Goal: Task Accomplishment & Management: Manage account settings

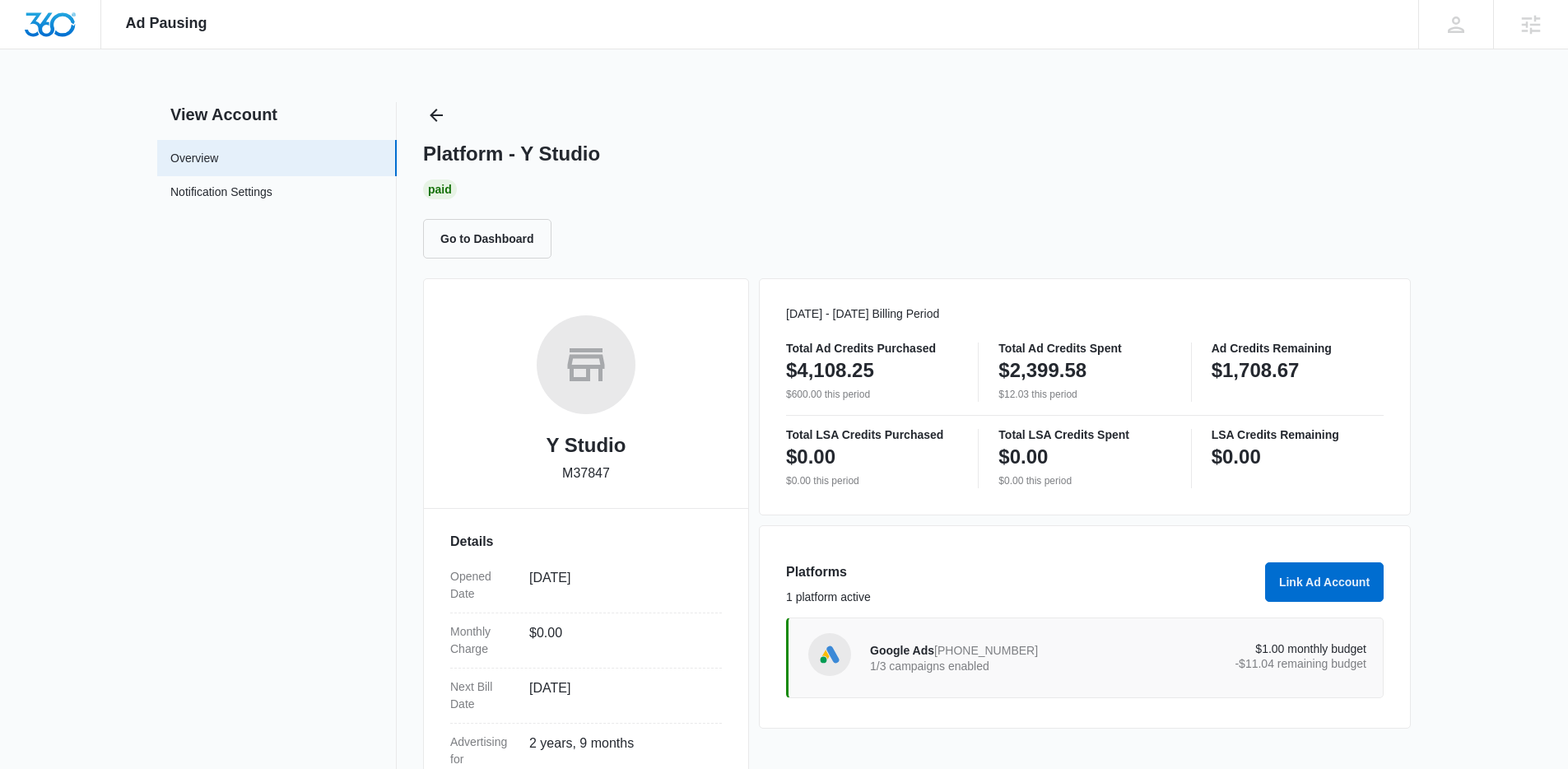
click at [961, 662] on p "1/3 campaigns enabled" at bounding box center [994, 666] width 249 height 11
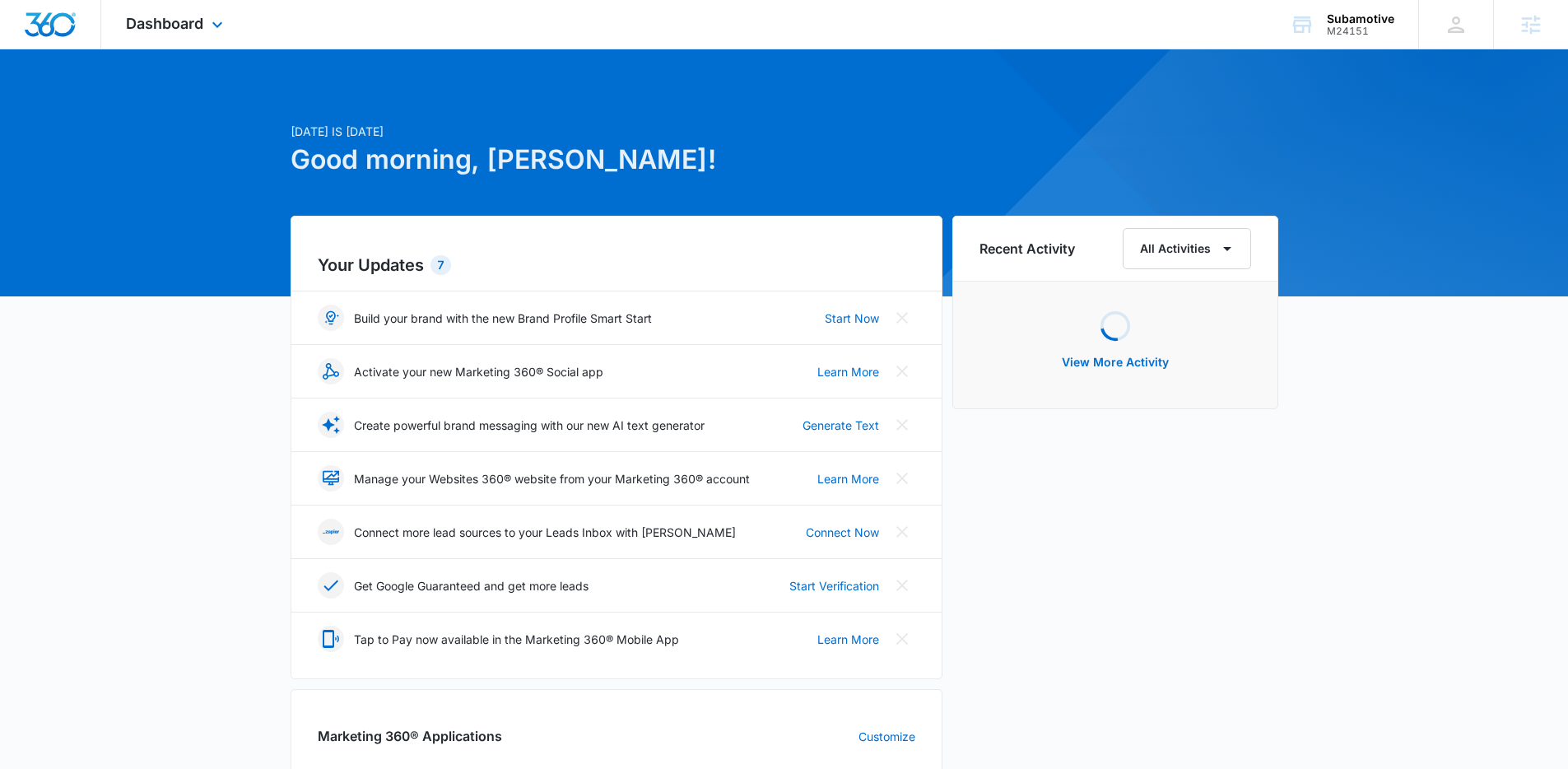
click at [215, 10] on div "Dashboard Apps Reputation Websites Forms CRM Email Social Shop Content Ads Inte…" at bounding box center [177, 24] width 151 height 48
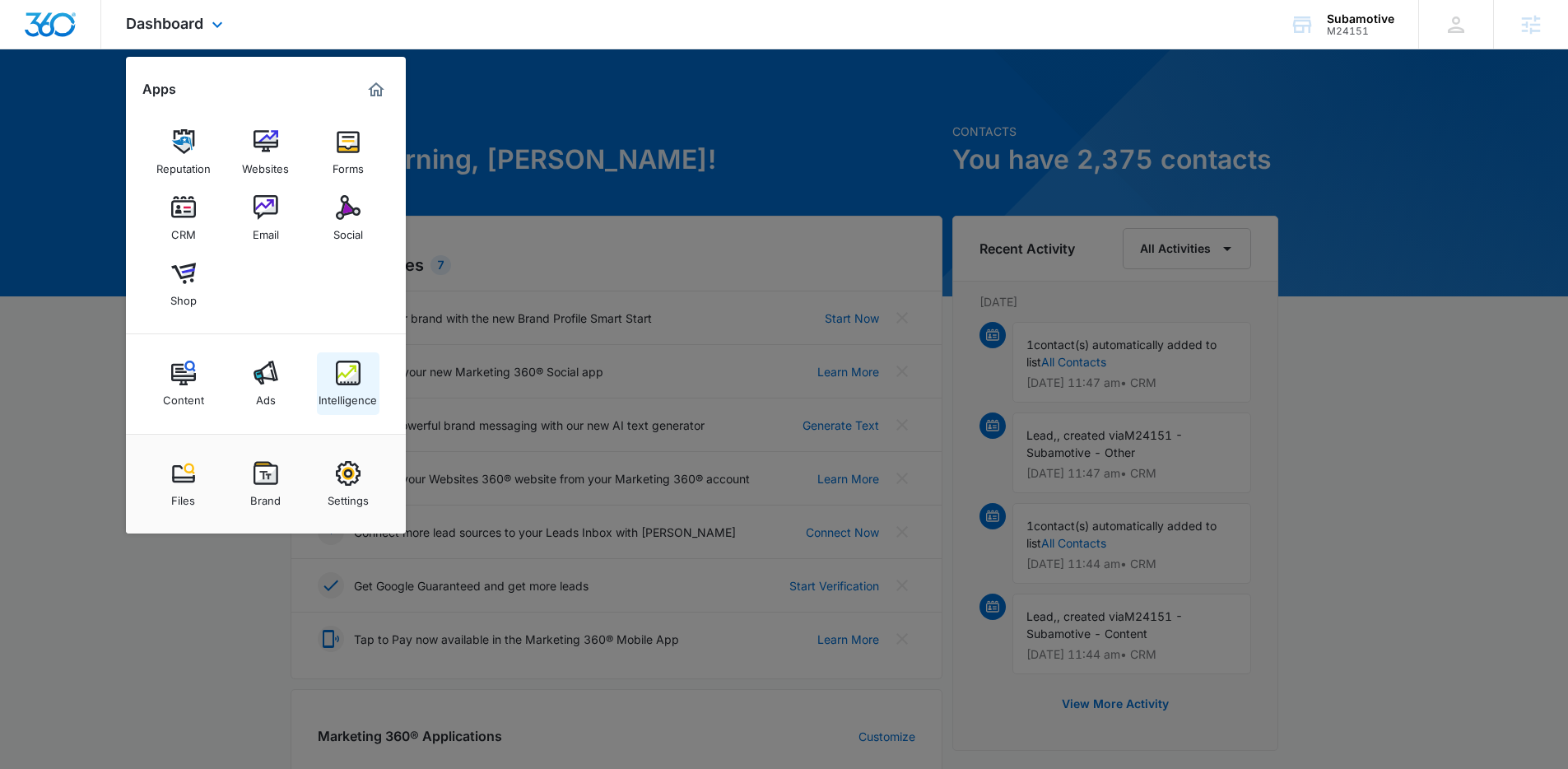
click at [347, 391] on div "Intelligence" at bounding box center [348, 395] width 59 height 21
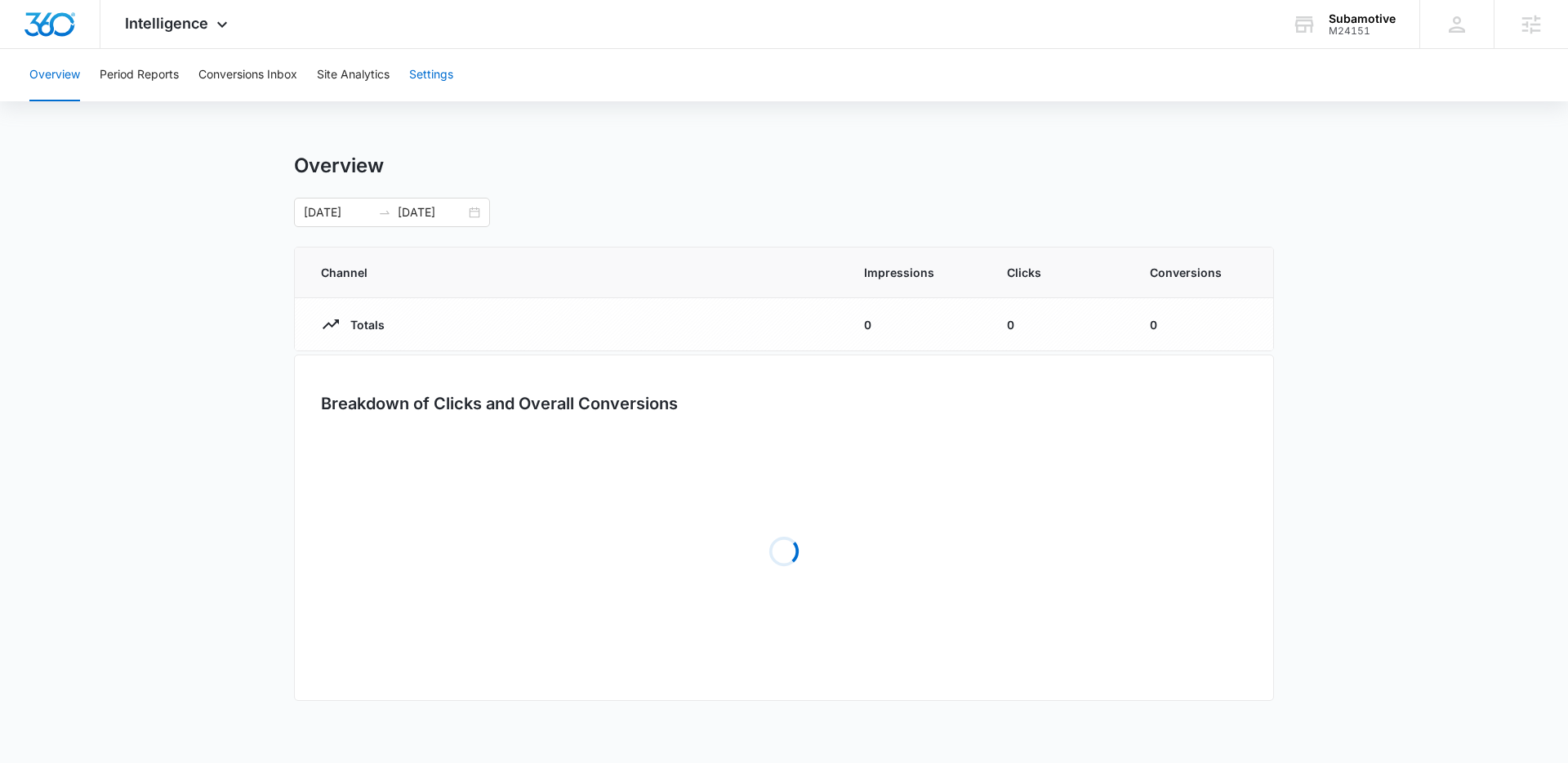
click at [444, 80] on button "Settings" at bounding box center [431, 75] width 44 height 53
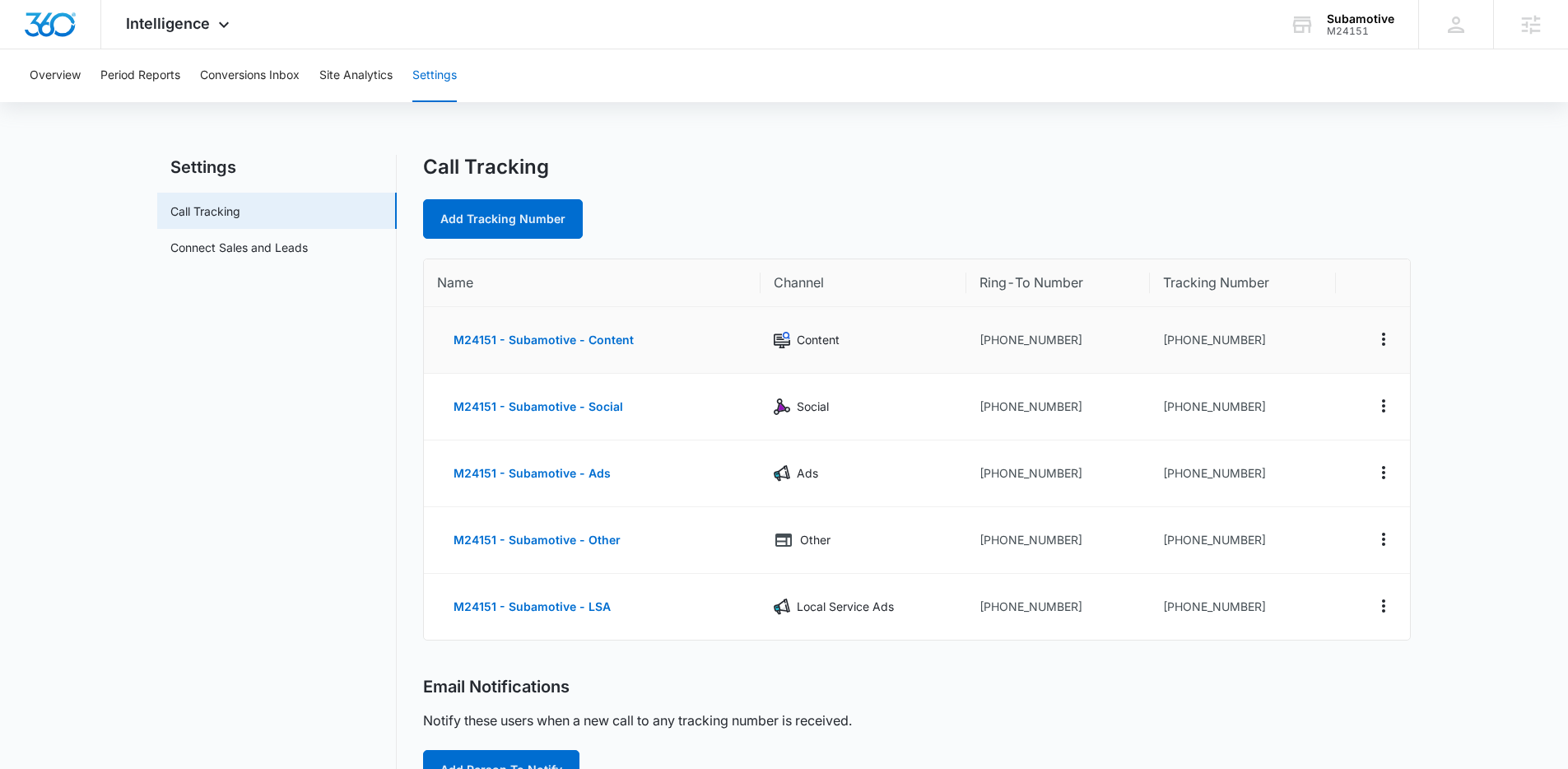
click at [1047, 333] on td "+17204989950" at bounding box center [1058, 340] width 183 height 67
click at [1240, 475] on td "+18332743786" at bounding box center [1244, 474] width 186 height 67
click at [308, 242] on link "Connect Sales and Leads" at bounding box center [239, 247] width 137 height 18
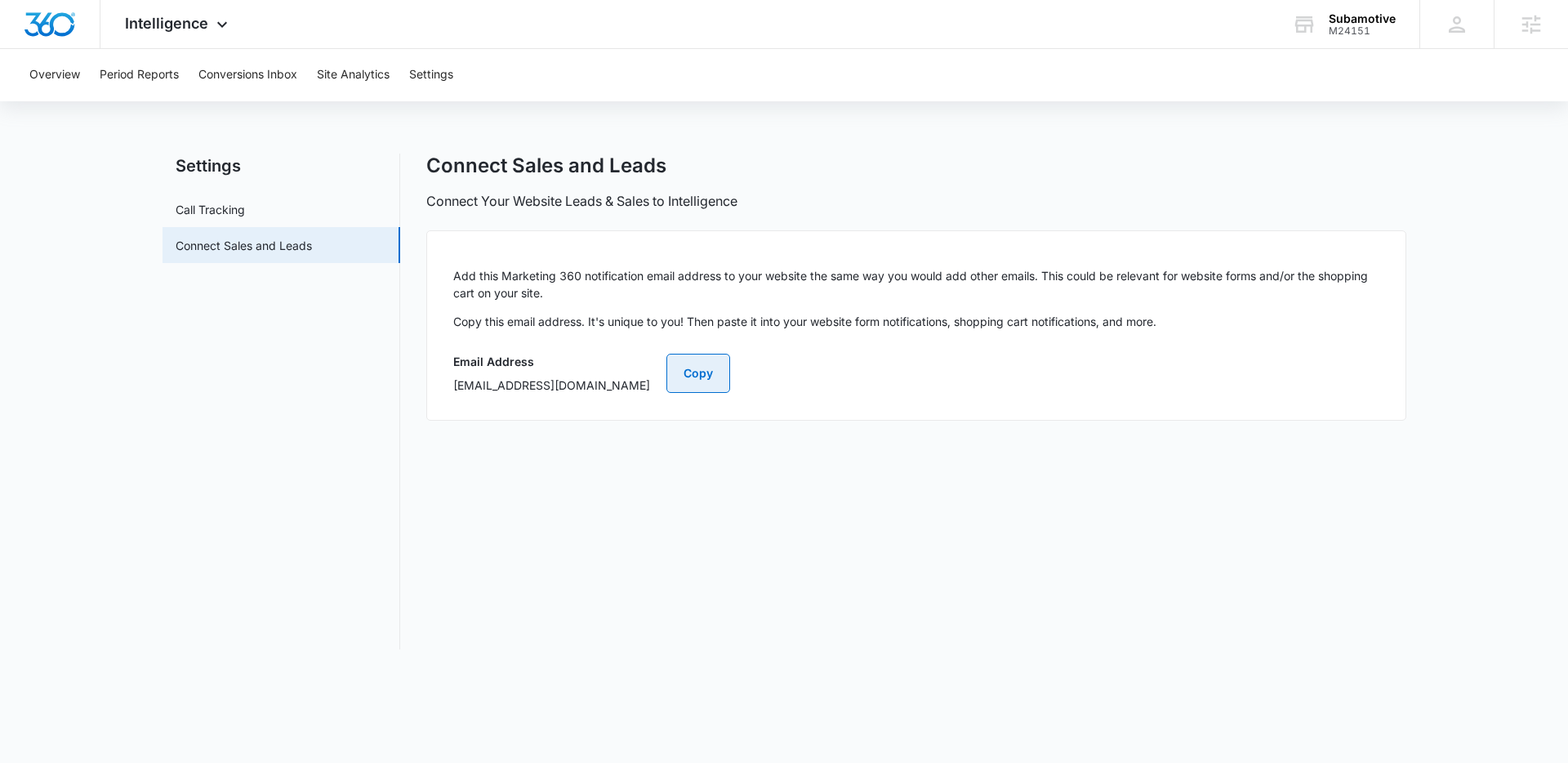
click at [730, 388] on button "Copy" at bounding box center [698, 373] width 64 height 39
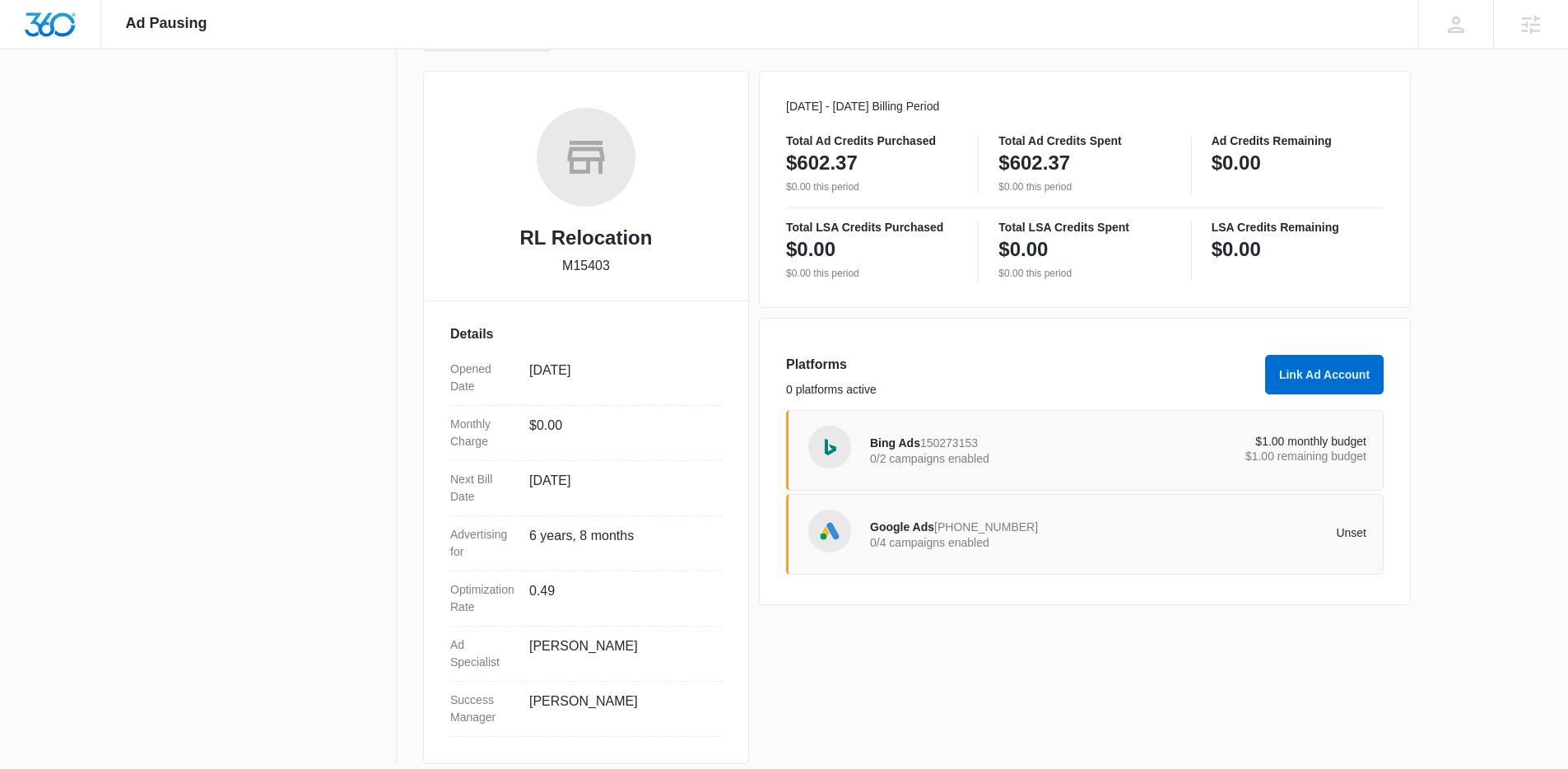
scroll to position [222, 0]
